Goal: Find specific page/section: Find specific page/section

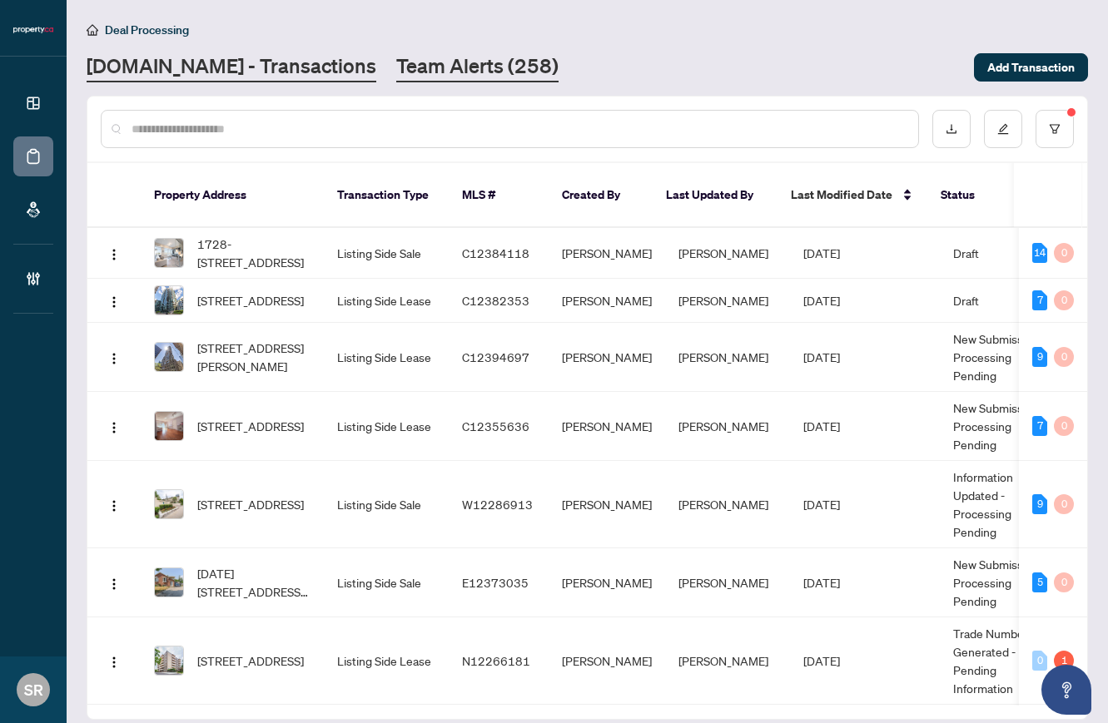
click at [406, 75] on link "Team Alerts (258)" at bounding box center [477, 67] width 162 height 30
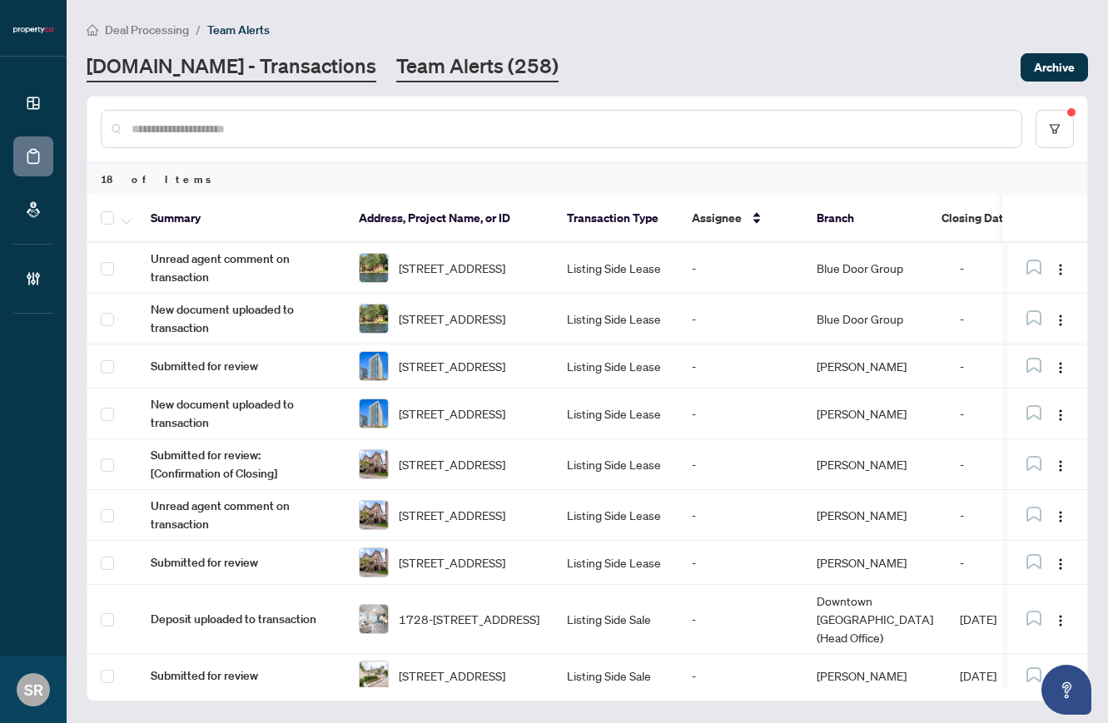
click at [237, 76] on link "[DOMAIN_NAME] - Transactions" at bounding box center [232, 67] width 290 height 30
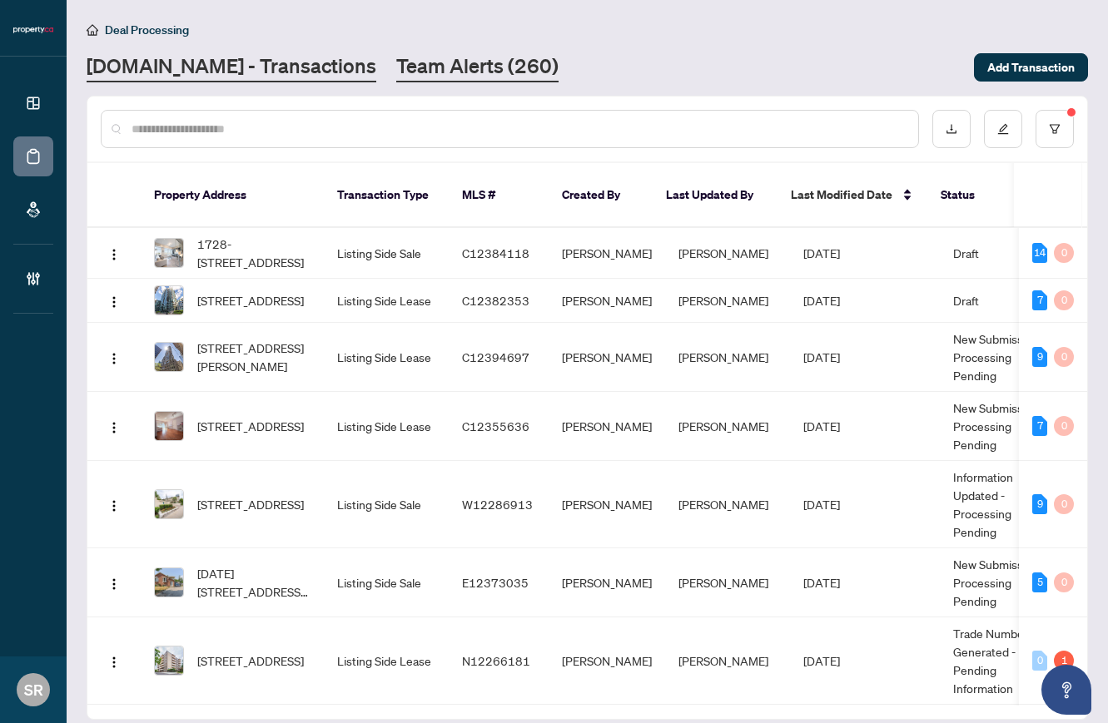
click at [413, 67] on link "Team Alerts (260)" at bounding box center [477, 67] width 162 height 30
